Goal: Transaction & Acquisition: Book appointment/travel/reservation

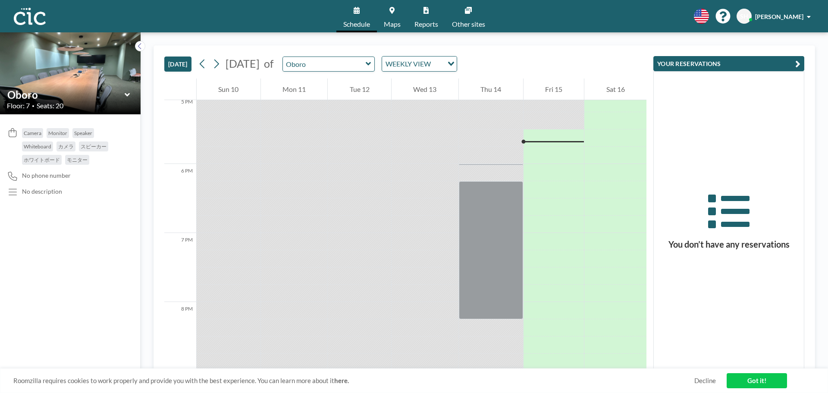
scroll to position [1190, 0]
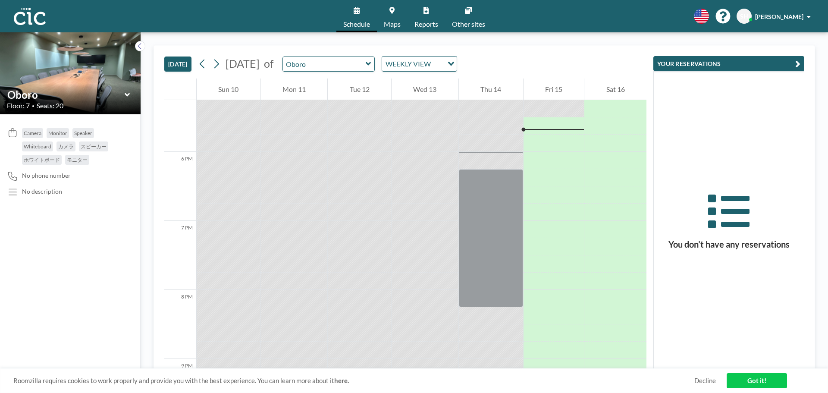
click at [371, 63] on icon at bounding box center [368, 63] width 5 height 3
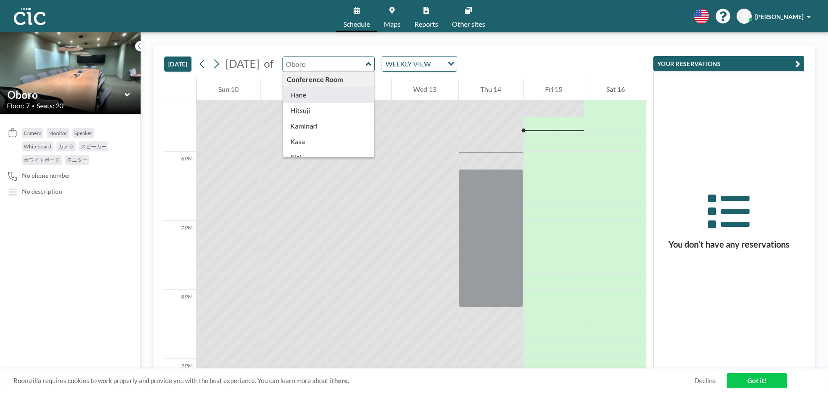
type input "Hane"
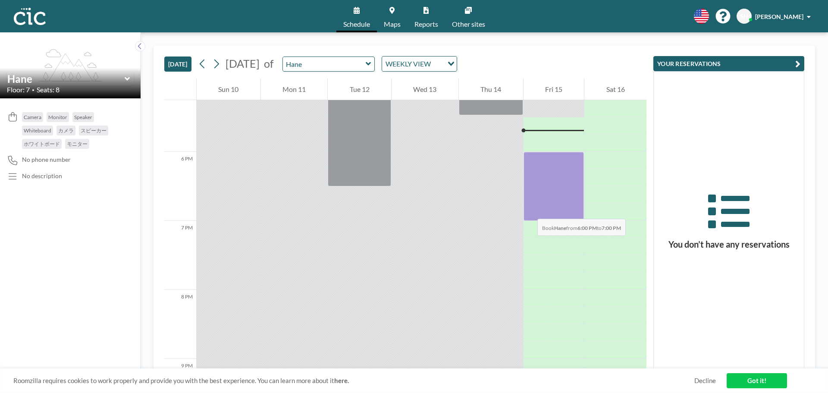
drag, startPoint x: 529, startPoint y: 156, endPoint x: 529, endPoint y: 210, distance: 54.3
click at [529, 210] on div at bounding box center [553, 186] width 61 height 69
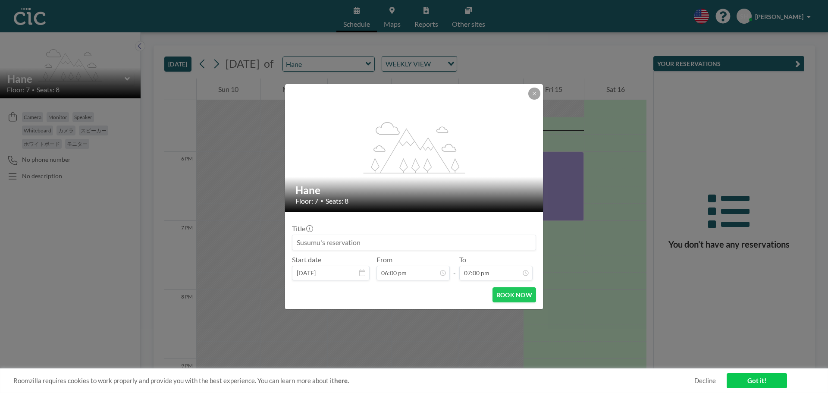
scroll to position [1166, 0]
click at [520, 295] on button "BOOK NOW" at bounding box center [514, 294] width 44 height 15
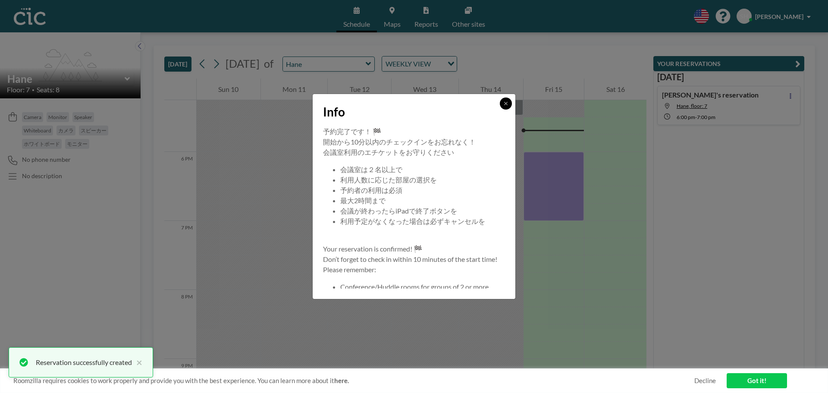
click at [507, 109] on button at bounding box center [506, 103] width 12 height 12
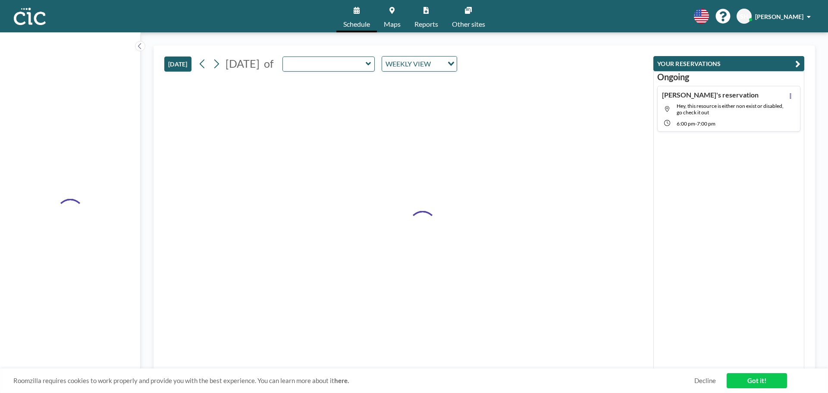
type input "Hane"
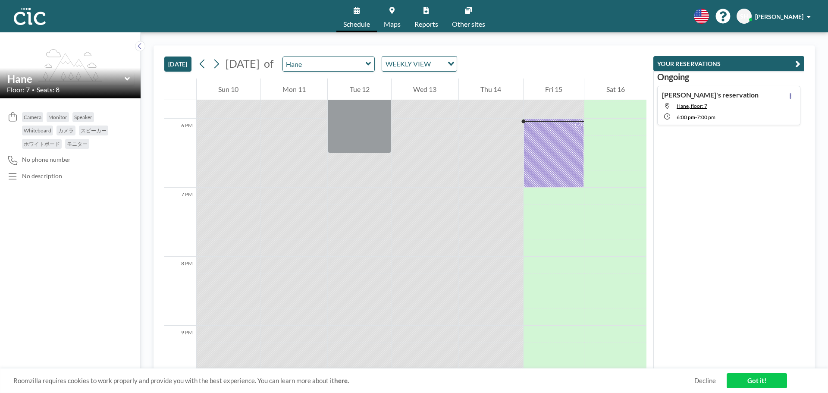
scroll to position [1224, 0]
click at [542, 159] on div at bounding box center [553, 151] width 61 height 69
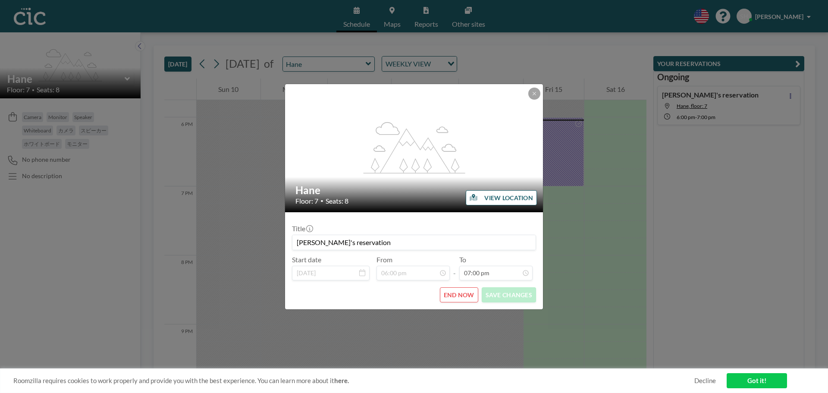
scroll to position [1166, 0]
click at [457, 291] on button "END NOW" at bounding box center [459, 294] width 38 height 15
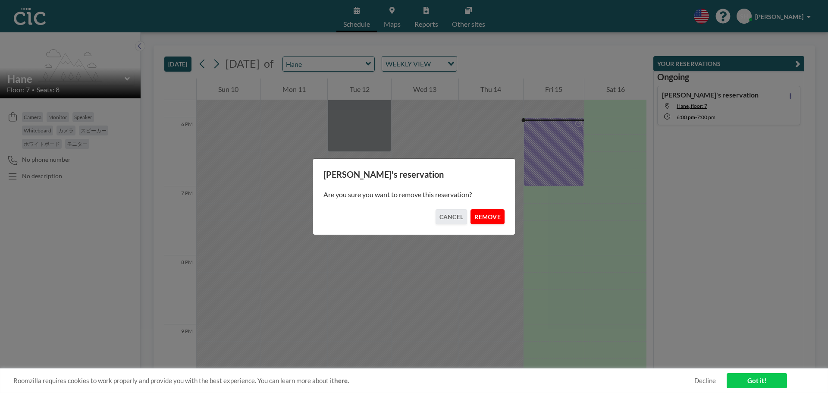
click at [485, 219] on button "REMOVE" at bounding box center [487, 216] width 34 height 15
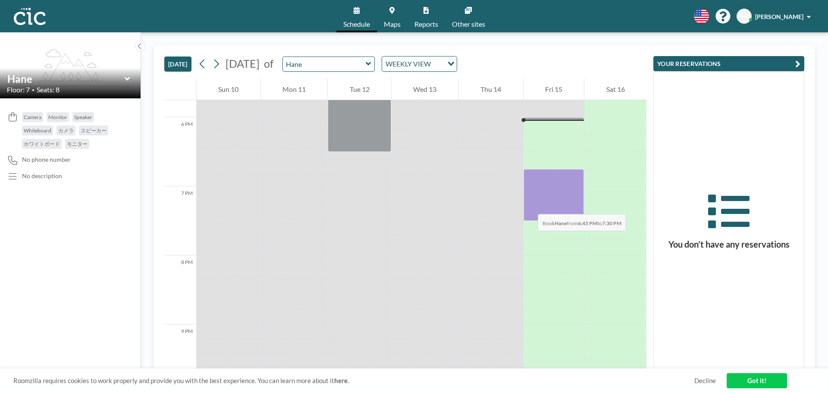
drag, startPoint x: 533, startPoint y: 176, endPoint x: 529, endPoint y: 205, distance: 29.1
click at [529, 205] on div at bounding box center [553, 195] width 61 height 52
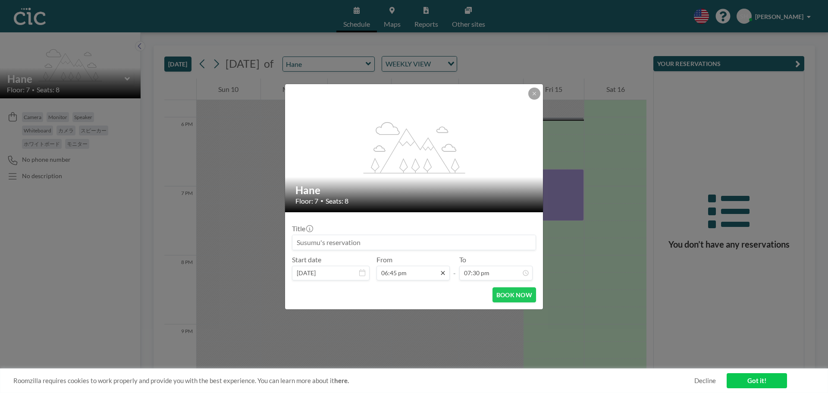
scroll to position [31, 0]
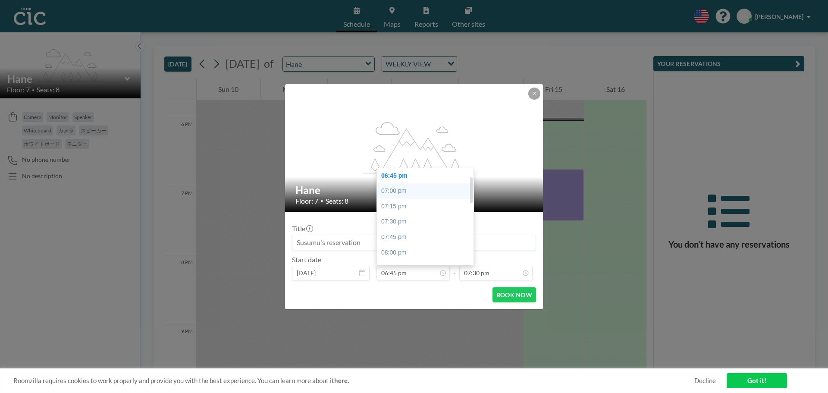
click at [417, 195] on div "07:00 pm" at bounding box center [427, 191] width 101 height 16
type input "07:00 pm"
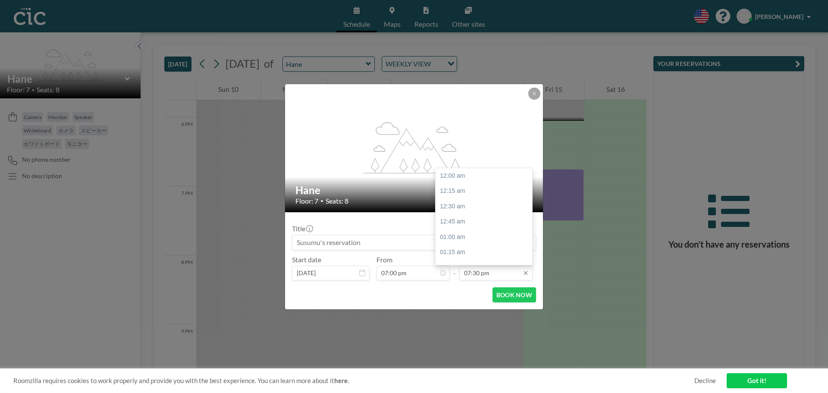
scroll to position [1197, 0]
click at [510, 273] on input "07:30 pm" at bounding box center [495, 273] width 73 height 15
click at [481, 233] on div "08:30 pm" at bounding box center [485, 237] width 101 height 16
click at [484, 212] on div "09:00 pm" at bounding box center [485, 206] width 101 height 16
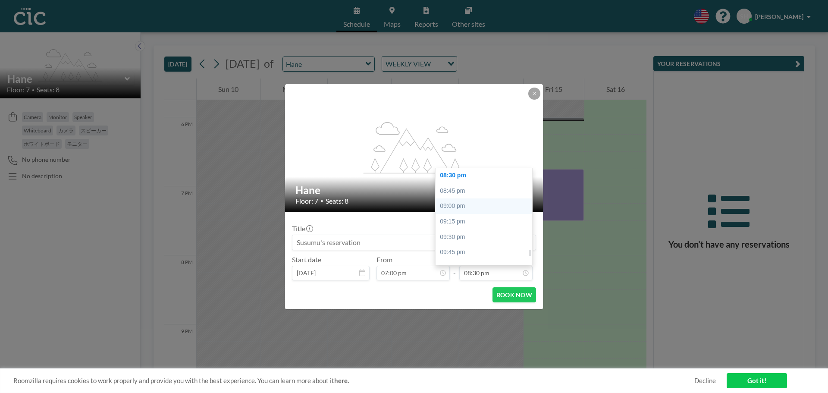
type input "09:00 pm"
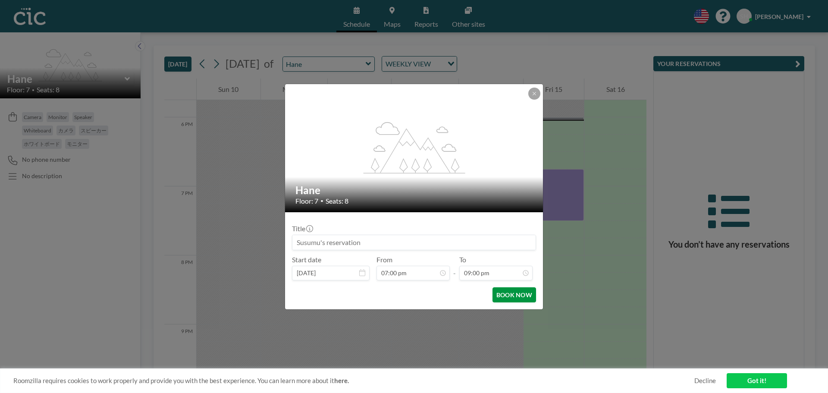
click at [504, 296] on button "BOOK NOW" at bounding box center [514, 294] width 44 height 15
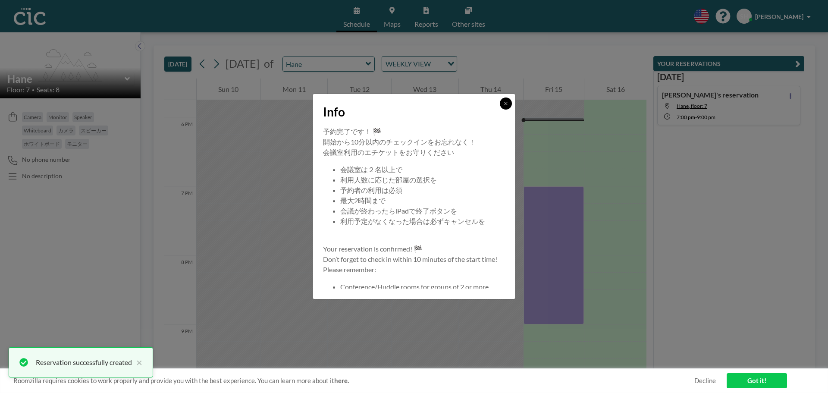
click at [510, 101] on button at bounding box center [506, 103] width 12 height 12
